Goal: Information Seeking & Learning: Find specific fact

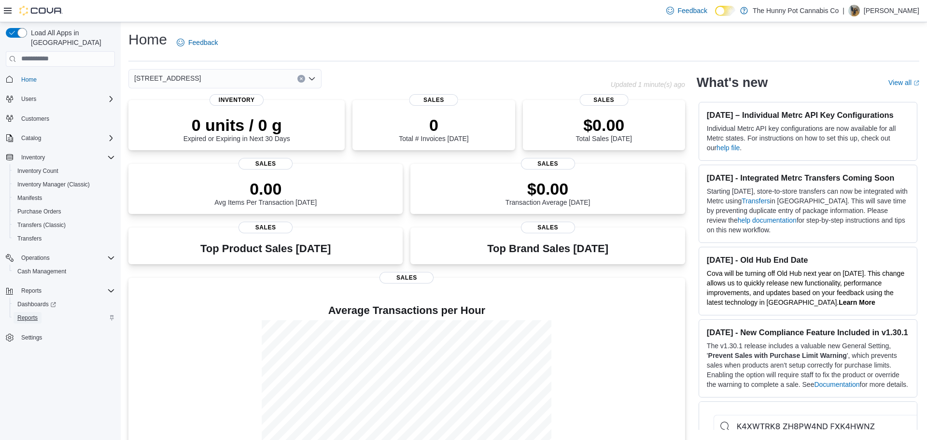
click at [32, 314] on span "Reports" at bounding box center [27, 318] width 20 height 8
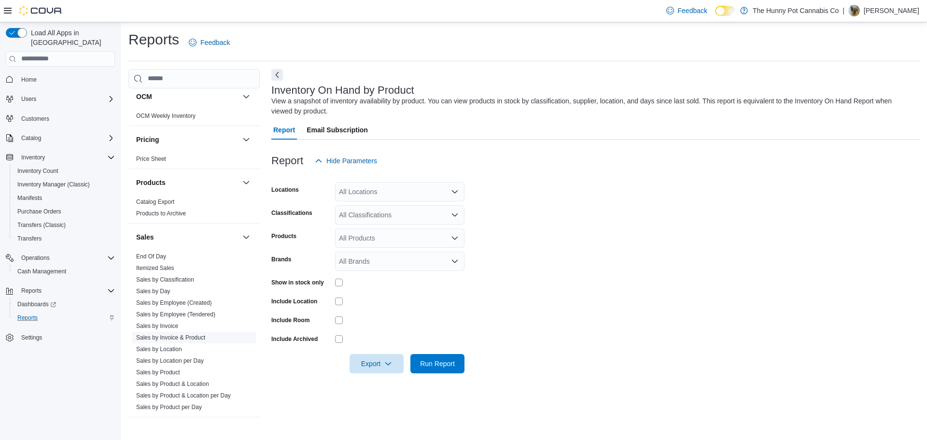
scroll to position [396, 0]
drag, startPoint x: 170, startPoint y: 324, endPoint x: 182, endPoint y: 326, distance: 11.7
click at [170, 325] on link "Sales by Invoice" at bounding box center [157, 323] width 42 height 7
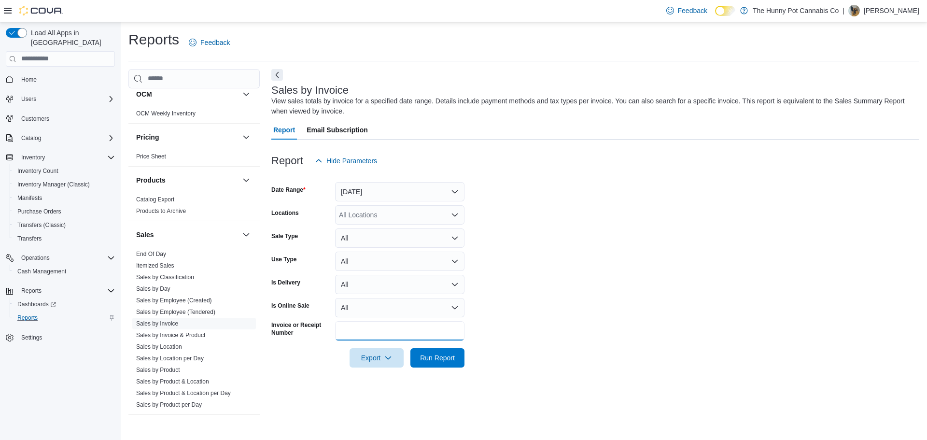
click at [379, 329] on input "Invoice or Receipt Number" at bounding box center [399, 330] width 129 height 19
paste input "**********"
type input "**********"
click at [435, 360] on span "Run Report" at bounding box center [437, 358] width 35 height 10
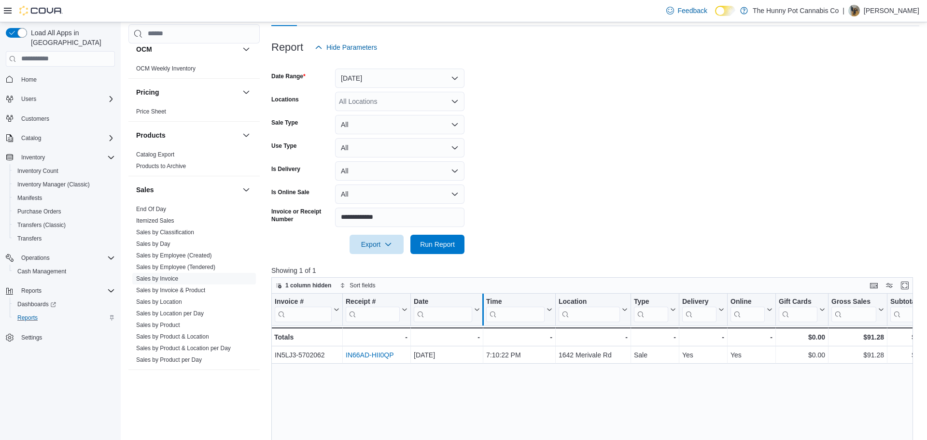
scroll to position [114, 0]
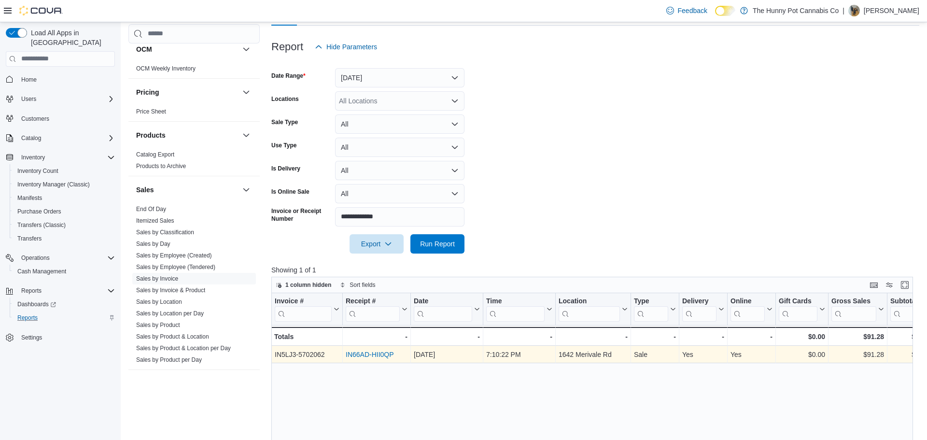
click at [364, 356] on link "IN66AD-HII0QP" at bounding box center [370, 355] width 48 height 8
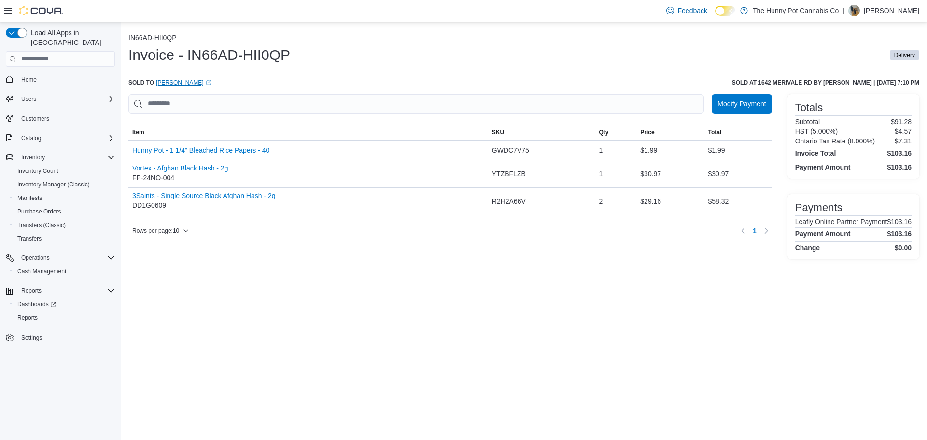
click at [161, 84] on link "Issa K. (opens in a new tab or window)" at bounding box center [184, 83] width 56 height 8
click at [160, 85] on link "Issa K. (opens in a new tab or window)" at bounding box center [184, 83] width 56 height 8
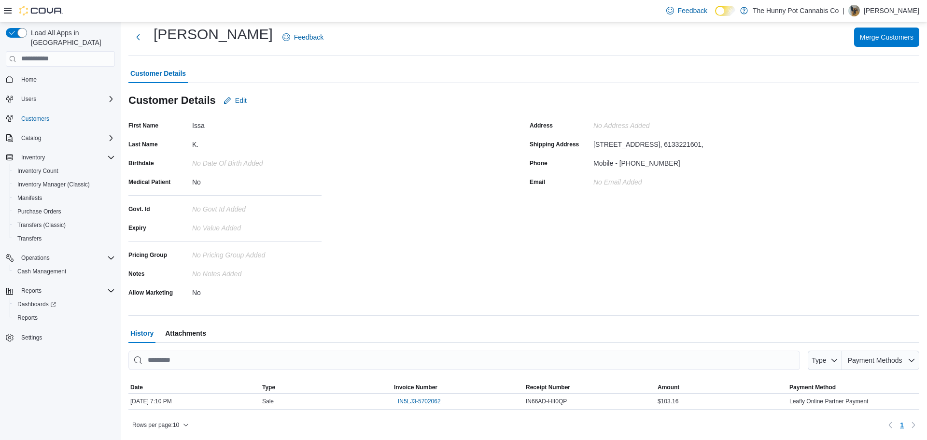
scroll to position [23, 0]
click at [636, 166] on div "Mobile - [PHONE_NUMBER]" at bounding box center [636, 161] width 87 height 12
click at [636, 167] on div "Mobile - [PHONE_NUMBER]" at bounding box center [636, 161] width 87 height 12
copy div "6133221601"
click at [31, 115] on span "Customers" at bounding box center [35, 119] width 28 height 8
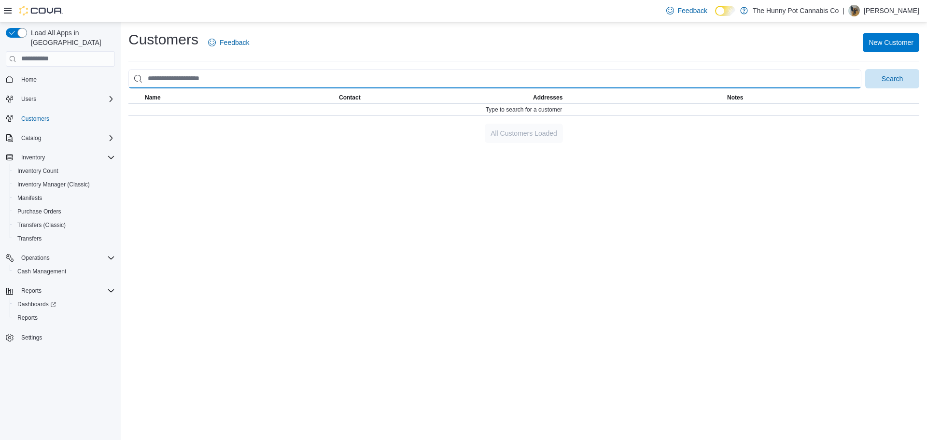
click at [177, 83] on input "search" at bounding box center [494, 78] width 733 height 19
paste input "**********"
type input "**********"
click at [865, 69] on button "Search" at bounding box center [892, 78] width 54 height 19
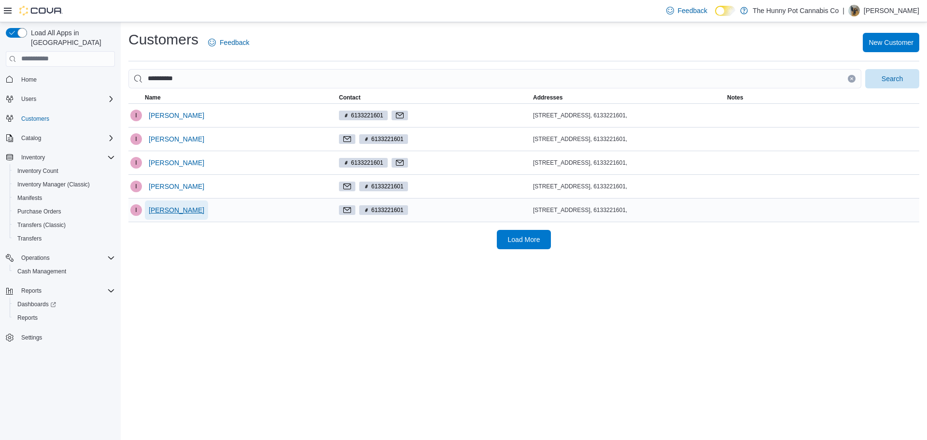
click at [155, 210] on span "[PERSON_NAME]" at bounding box center [177, 210] width 56 height 10
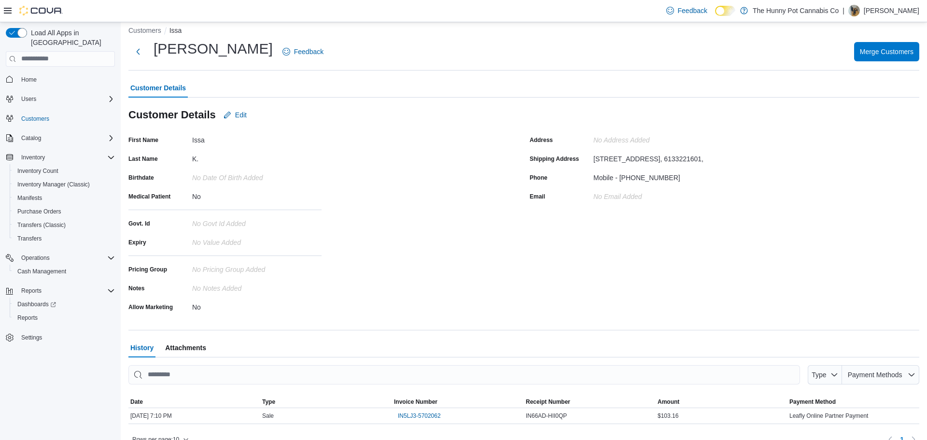
scroll to position [23, 0]
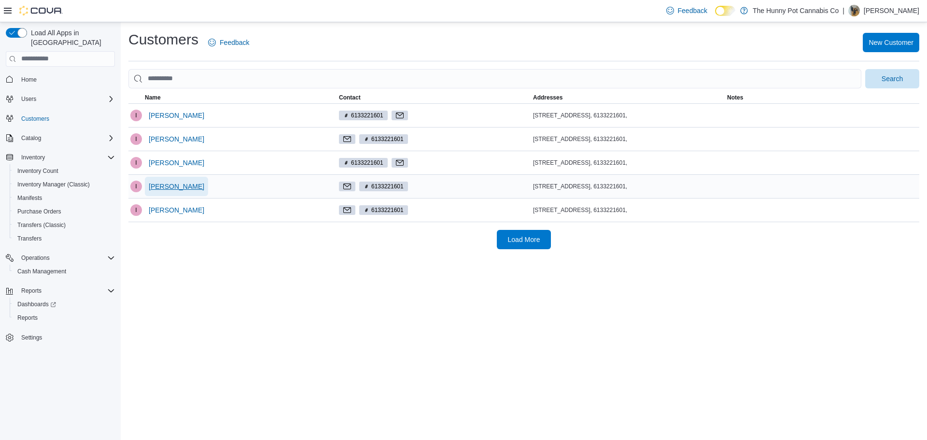
click at [158, 184] on span "[PERSON_NAME]" at bounding box center [177, 187] width 56 height 10
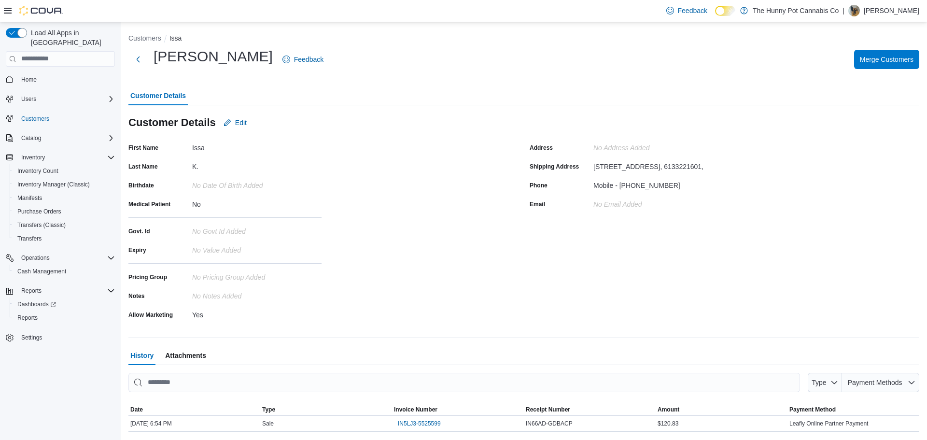
scroll to position [23, 0]
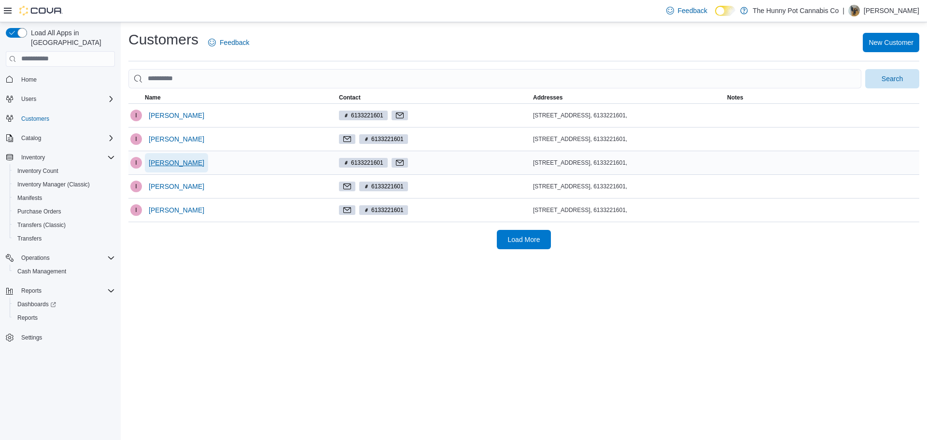
click at [156, 162] on span "[PERSON_NAME]" at bounding box center [177, 163] width 56 height 10
click at [152, 142] on span "[PERSON_NAME]" at bounding box center [177, 139] width 56 height 10
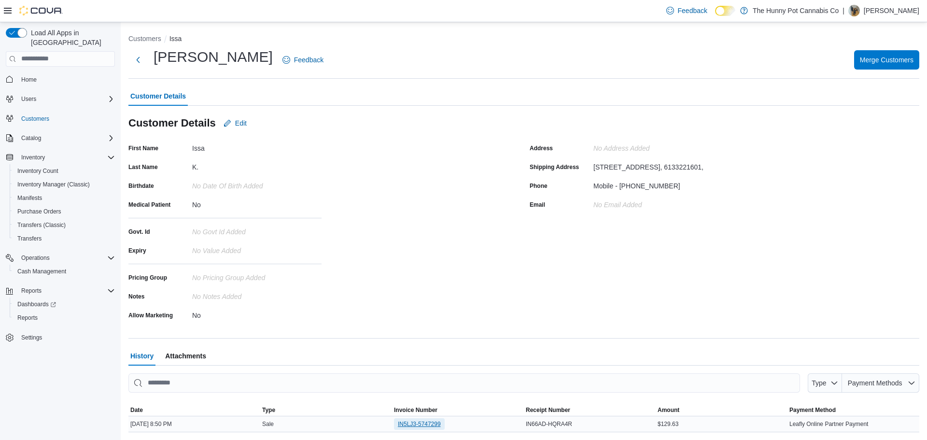
click at [416, 423] on span "IN5LJ3-5747299" at bounding box center [419, 424] width 43 height 8
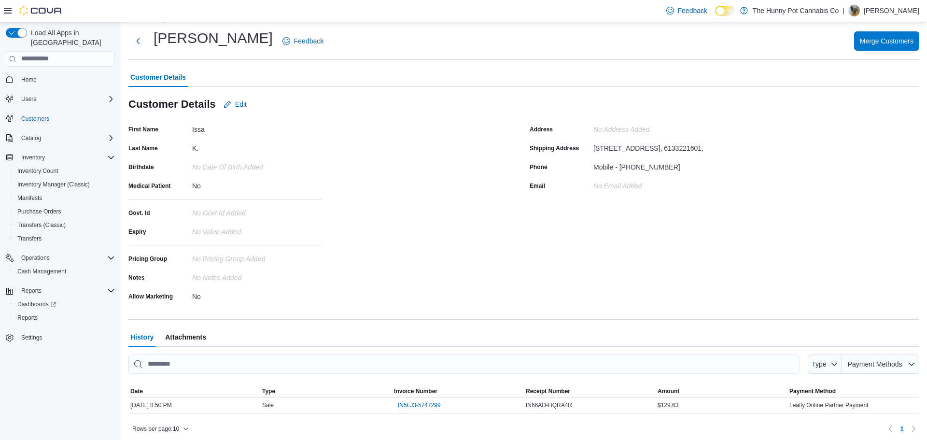
scroll to position [23, 0]
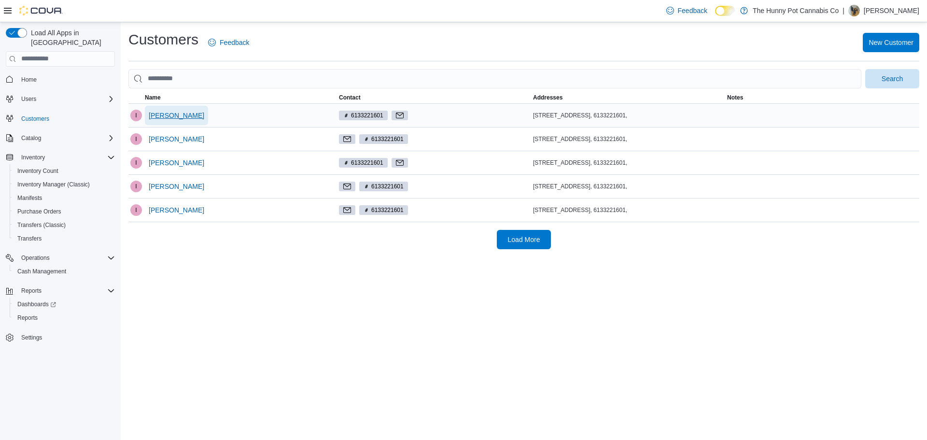
click at [153, 112] on span "[PERSON_NAME]" at bounding box center [177, 116] width 56 height 10
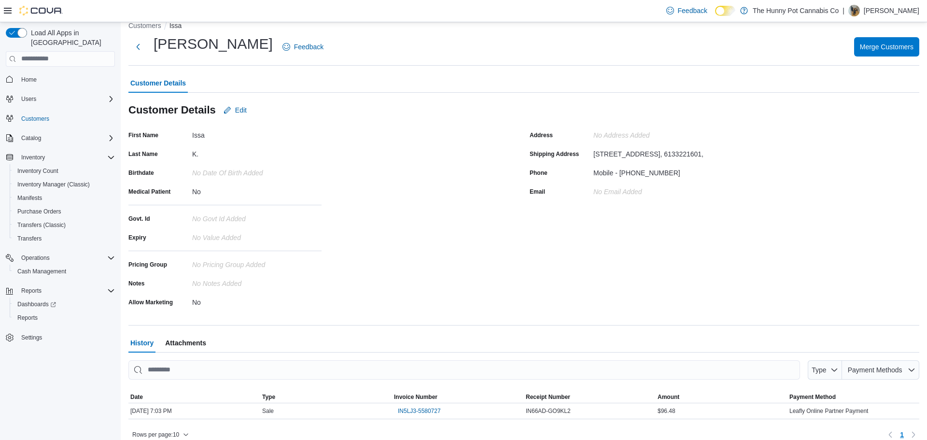
scroll to position [15, 0]
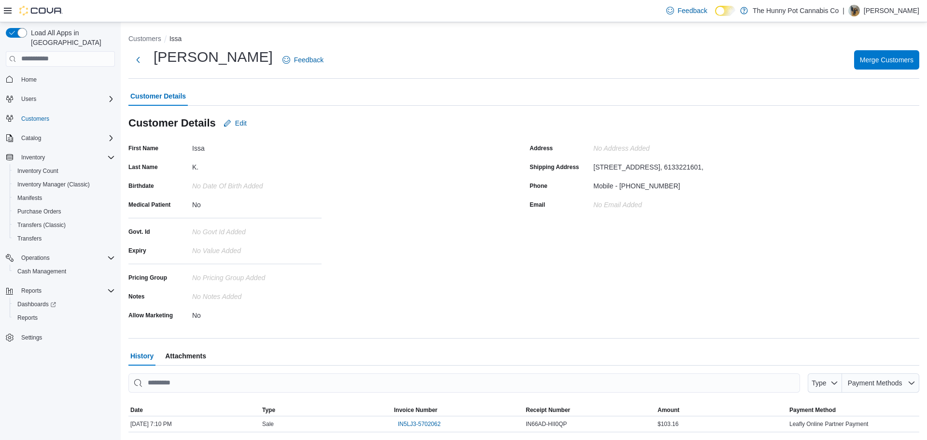
click at [665, 286] on div "Address No Address added Shipping Address 1007 Alenmede Crescent, Ottawa, Ontar…" at bounding box center [725, 232] width 390 height 182
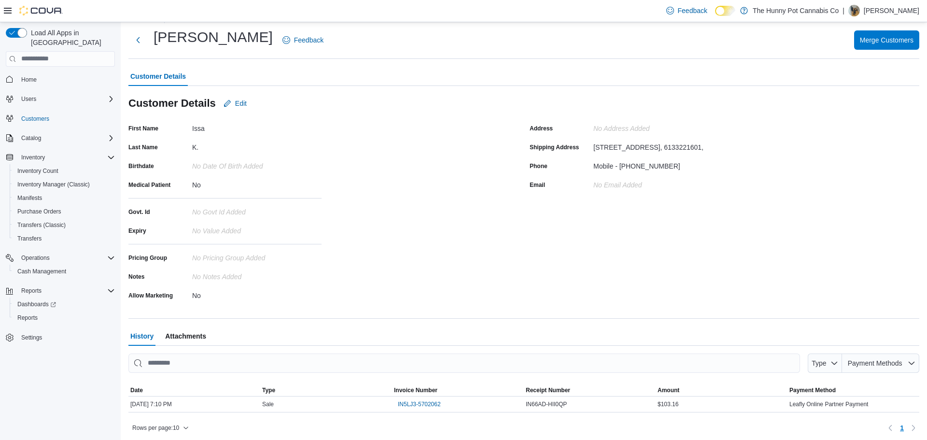
scroll to position [23, 0]
